Goal: Navigation & Orientation: Find specific page/section

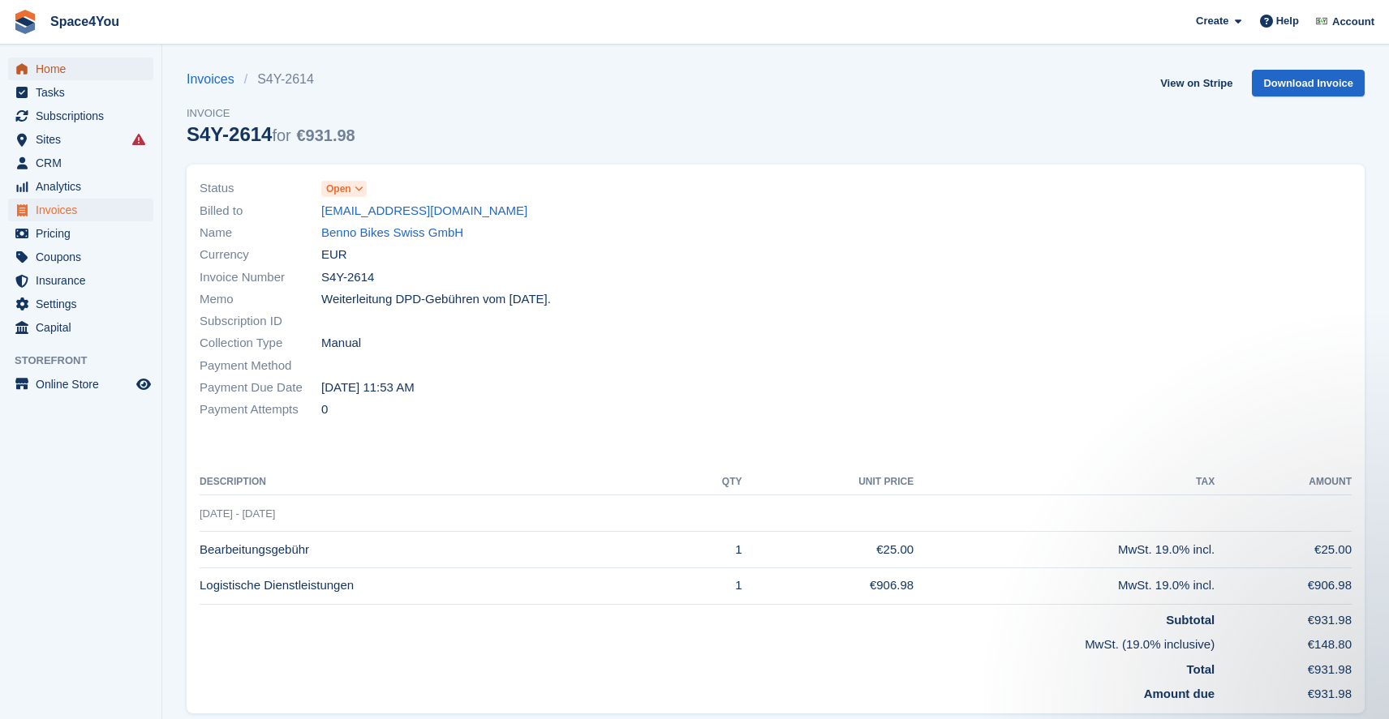
click at [93, 75] on span "Home" at bounding box center [84, 69] width 97 height 23
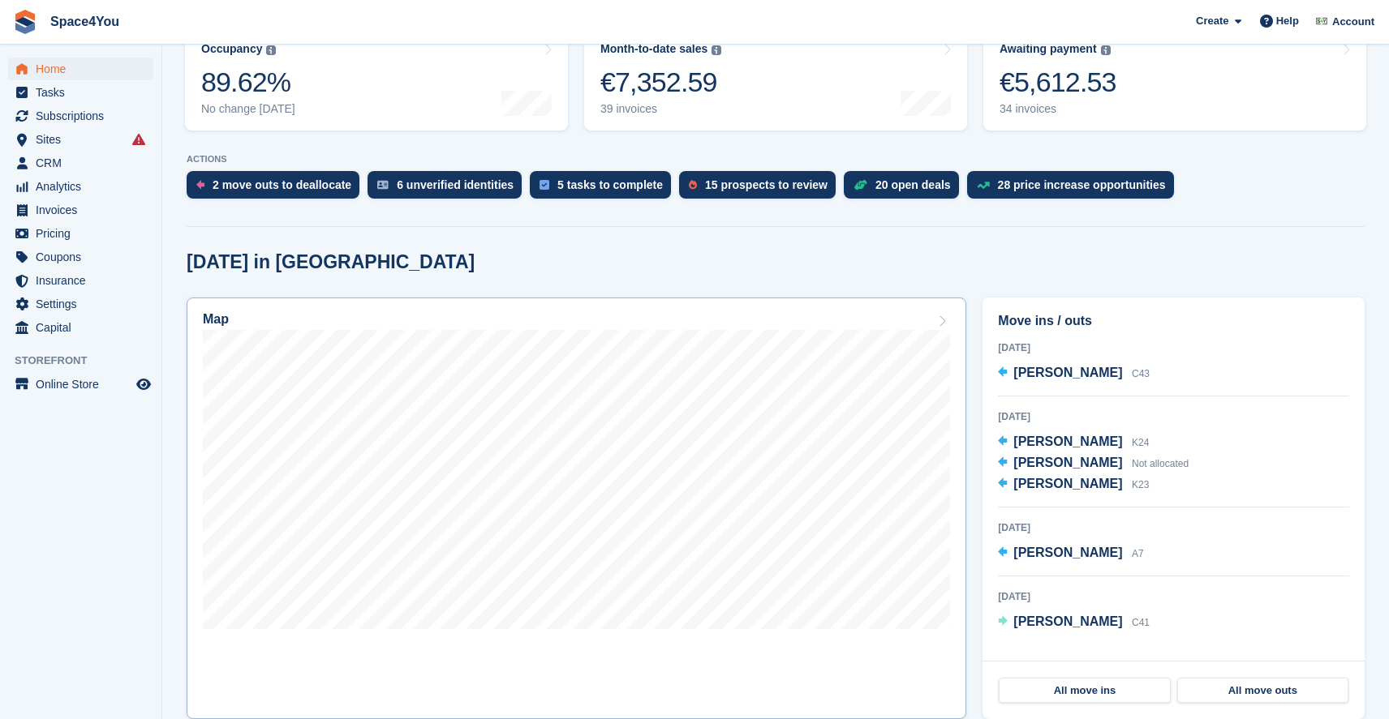
scroll to position [294, 0]
